Goal: Transaction & Acquisition: Purchase product/service

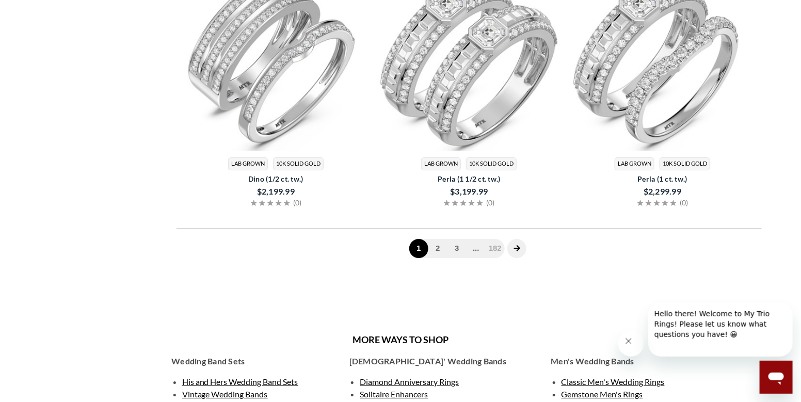
scroll to position [2891, 0]
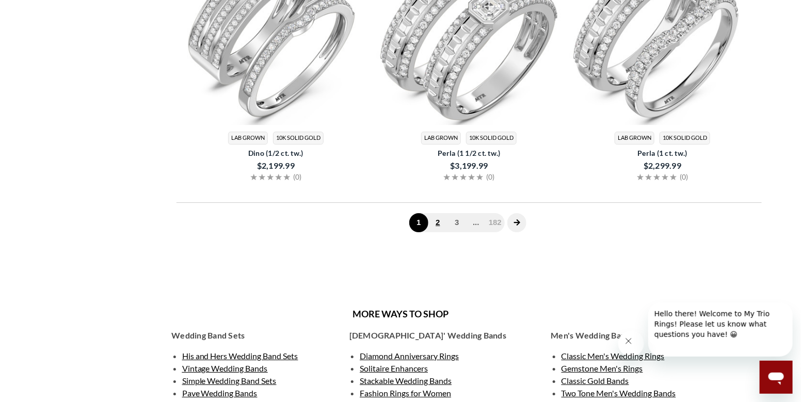
click at [437, 214] on link "2" at bounding box center [438, 222] width 19 height 19
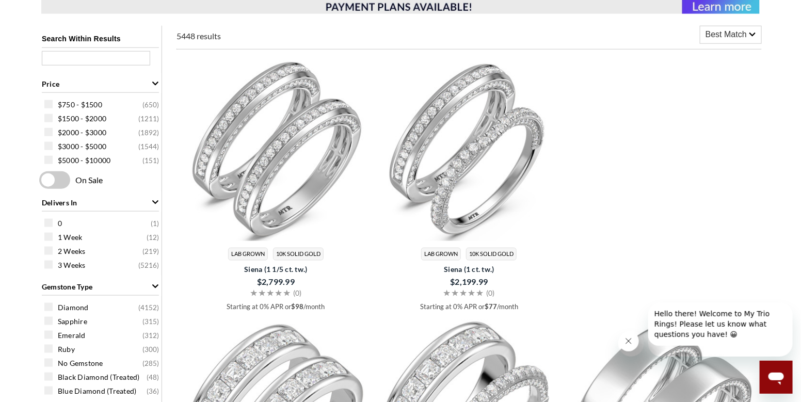
click at [655, 288] on video at bounding box center [662, 184] width 185 height 256
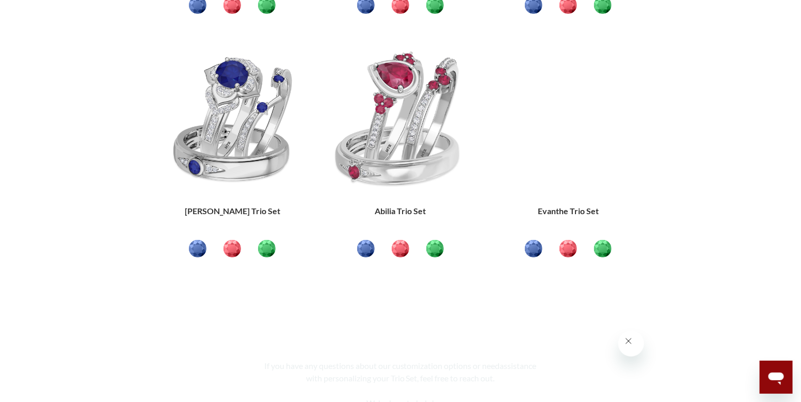
scroll to position [1907, 0]
